Goal: Task Accomplishment & Management: Complete application form

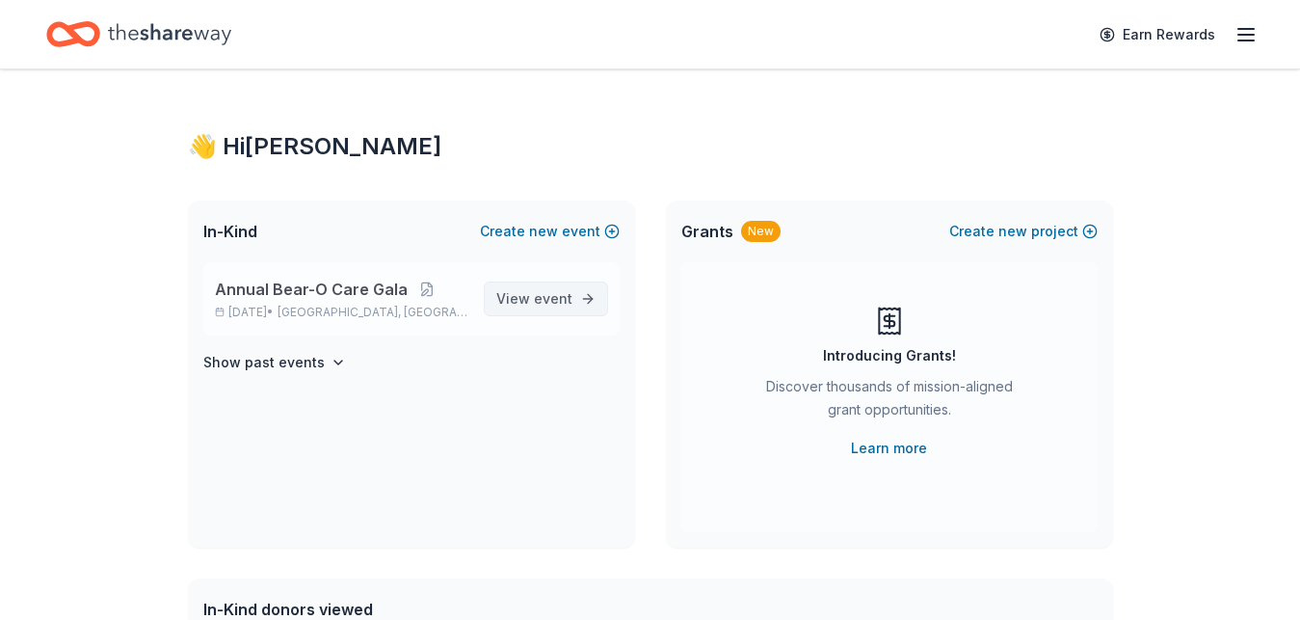
click at [570, 298] on span "event" at bounding box center [553, 298] width 39 height 16
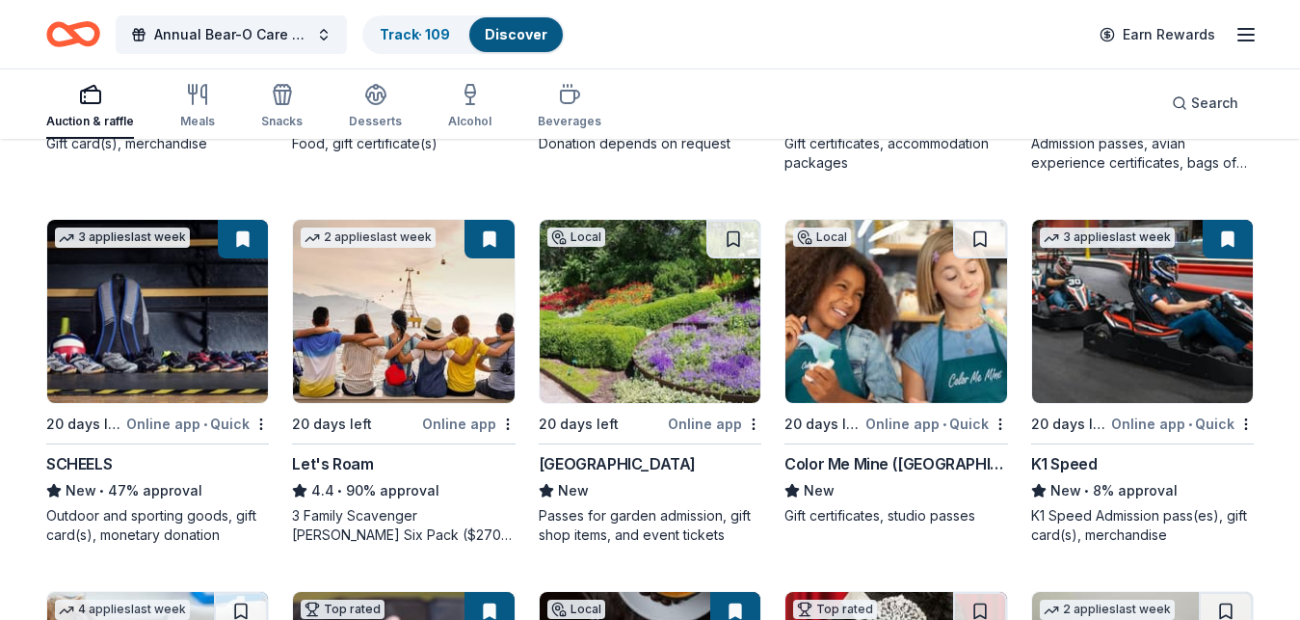
scroll to position [504, 0]
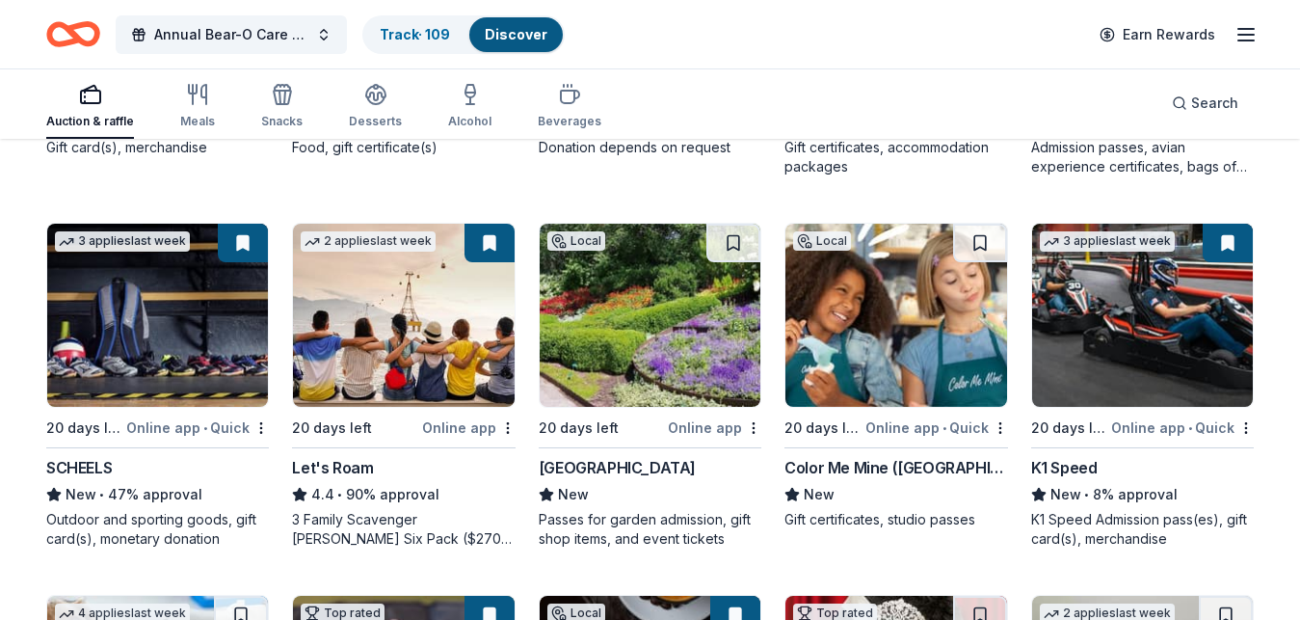
click at [901, 319] on img at bounding box center [895, 315] width 221 height 183
click at [208, 39] on span "Annual Bear-O Care Gala" at bounding box center [231, 34] width 154 height 23
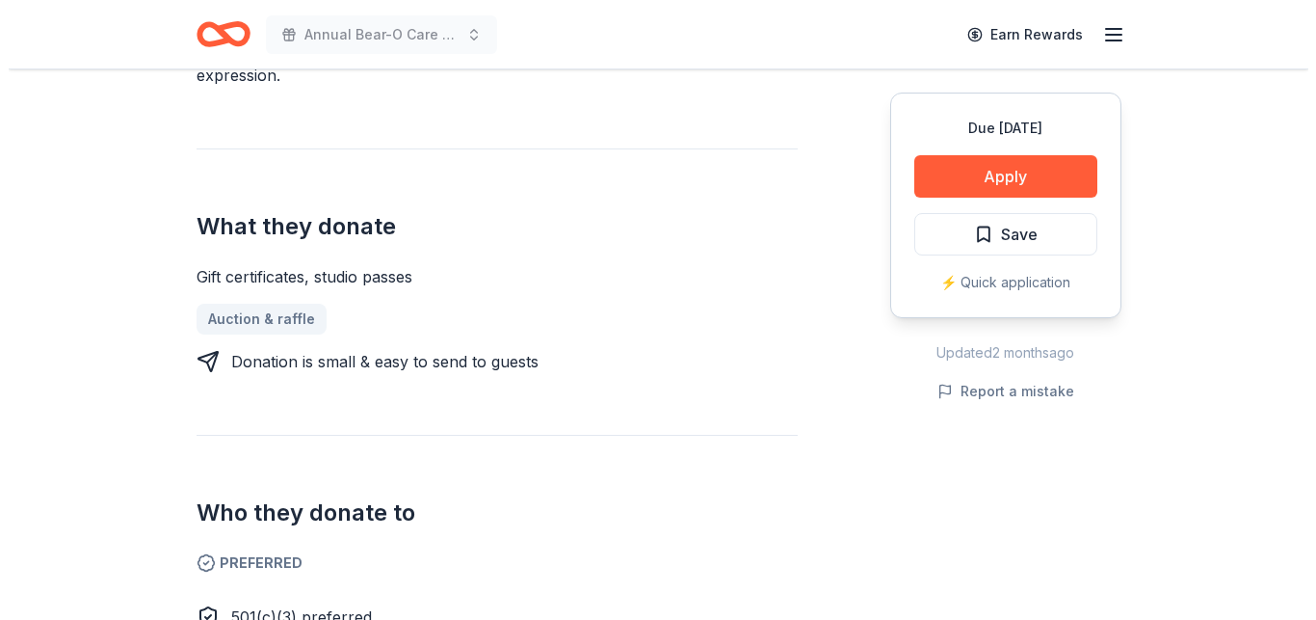
scroll to position [692, 0]
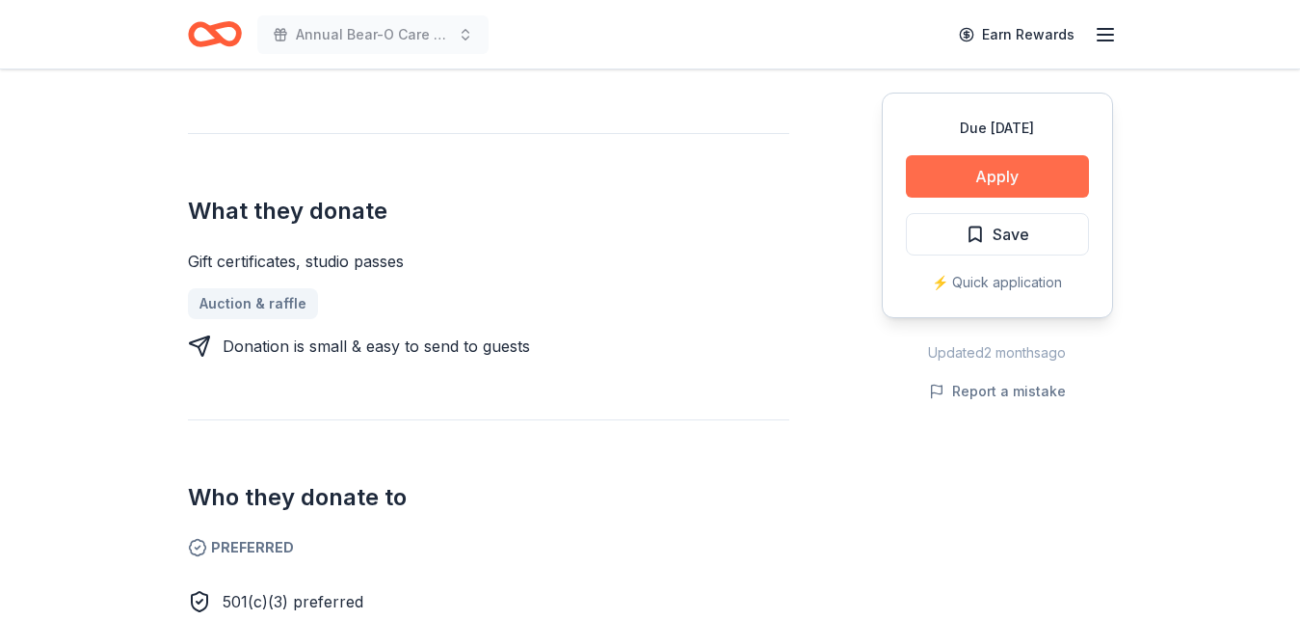
click at [1010, 188] on button "Apply" at bounding box center [997, 176] width 183 height 42
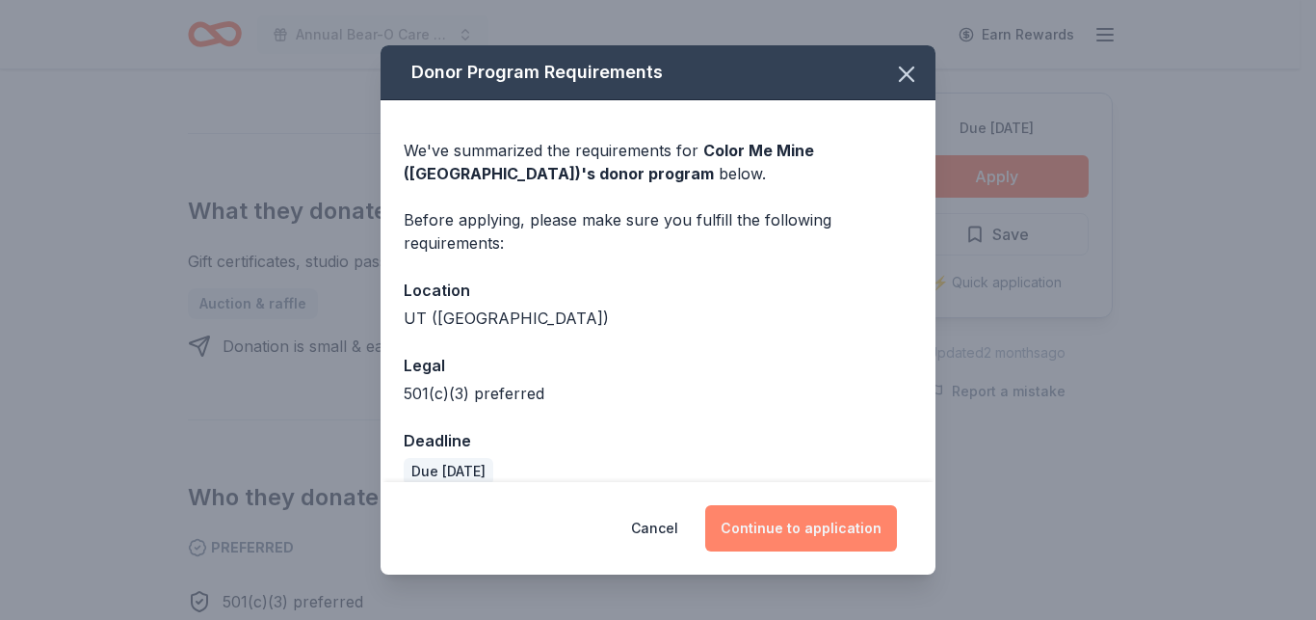
click at [835, 531] on button "Continue to application" at bounding box center [801, 528] width 192 height 46
